Goal: Navigation & Orientation: Find specific page/section

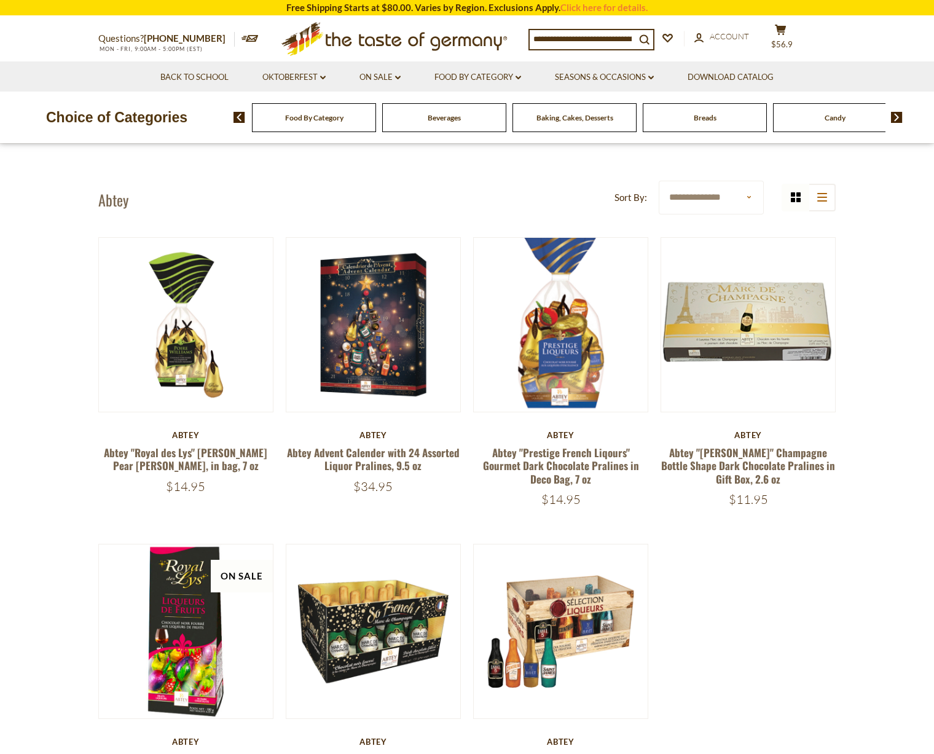
scroll to position [15, 0]
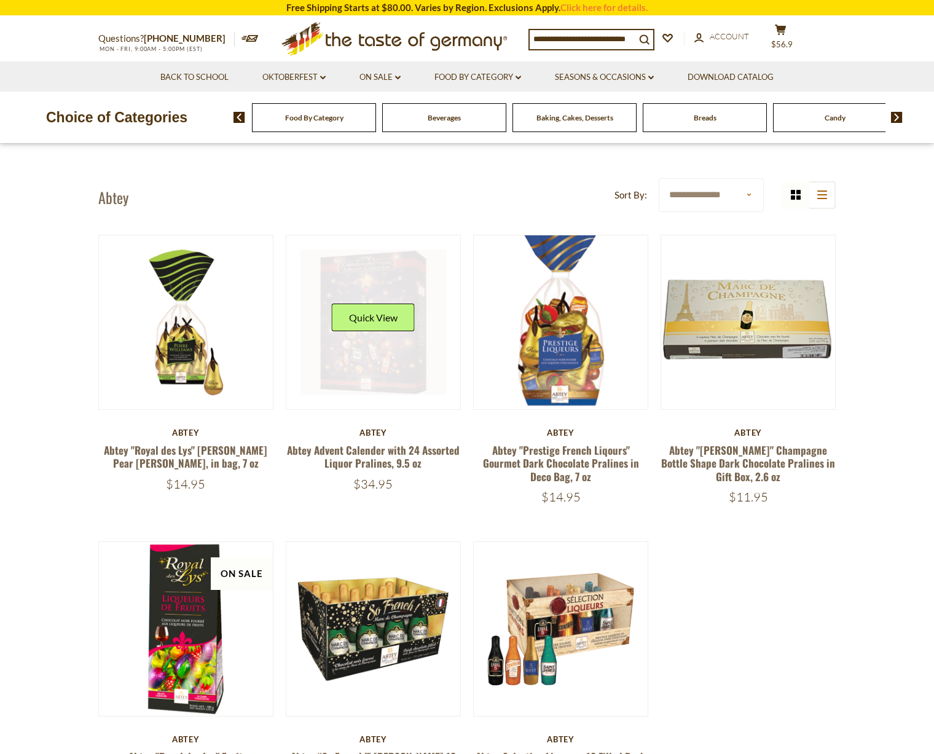
click at [353, 284] on link at bounding box center [373, 322] width 146 height 146
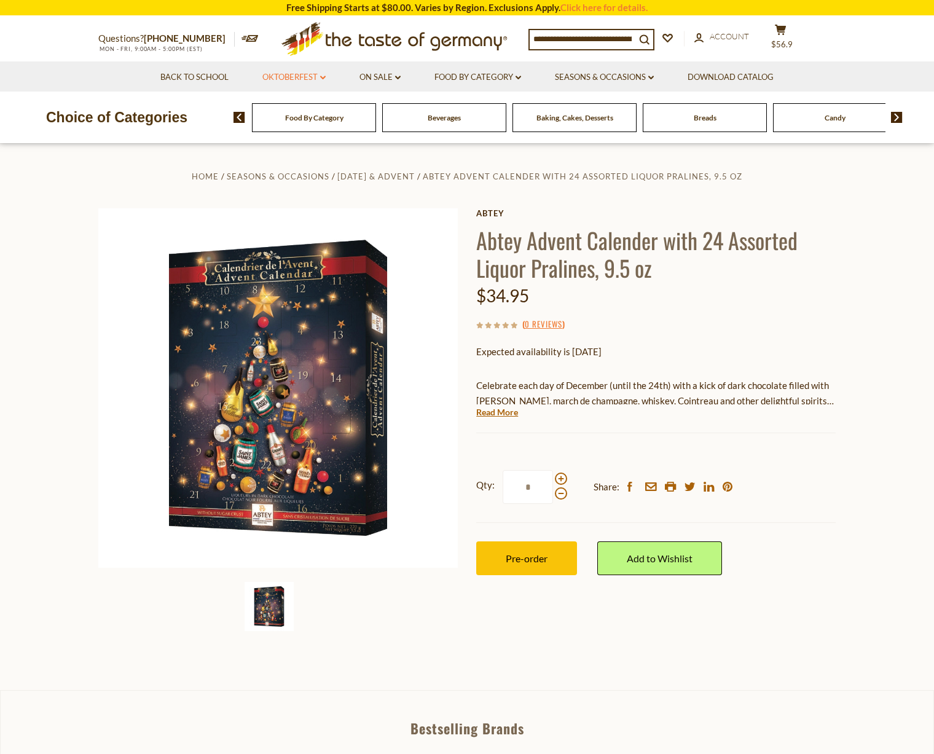
click at [270, 77] on link "Oktoberfest dropdown_arrow" at bounding box center [293, 78] width 63 height 14
click at [275, 108] on link "All Oktoberfest" at bounding box center [287, 109] width 63 height 11
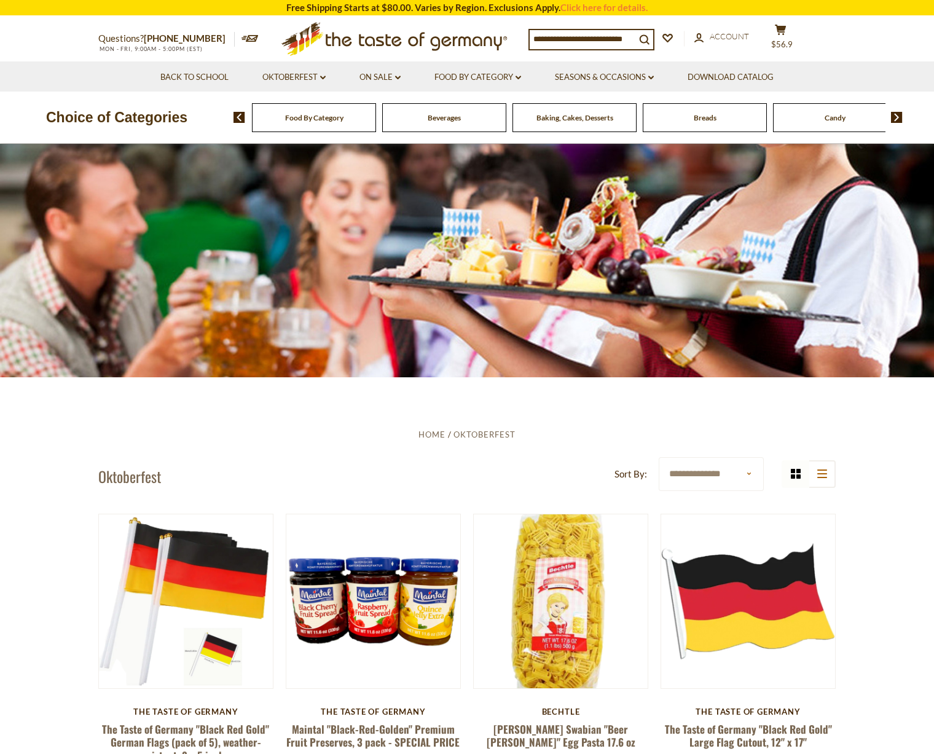
scroll to position [737, 0]
